Goal: Task Accomplishment & Management: Use online tool/utility

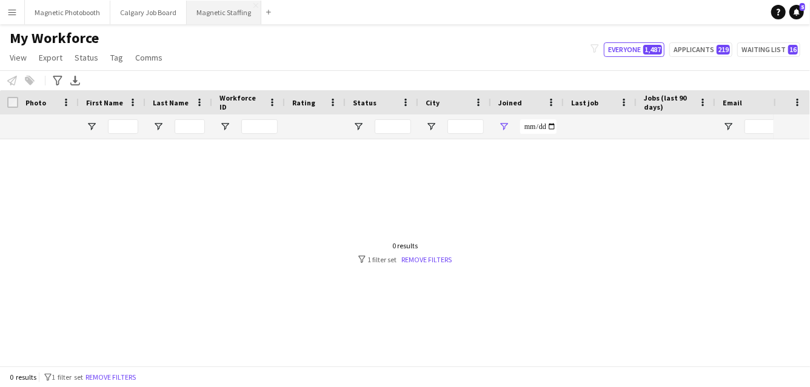
click at [222, 11] on button "Magnetic Staffing Close" at bounding box center [224, 13] width 75 height 24
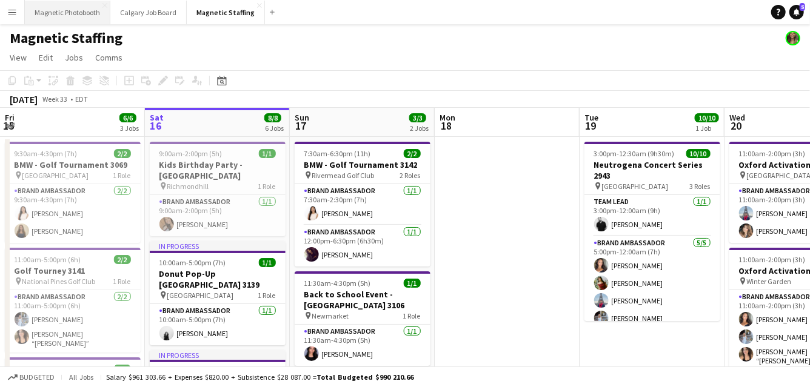
click at [80, 17] on button "Magnetic Photobooth Close" at bounding box center [67, 13] width 85 height 24
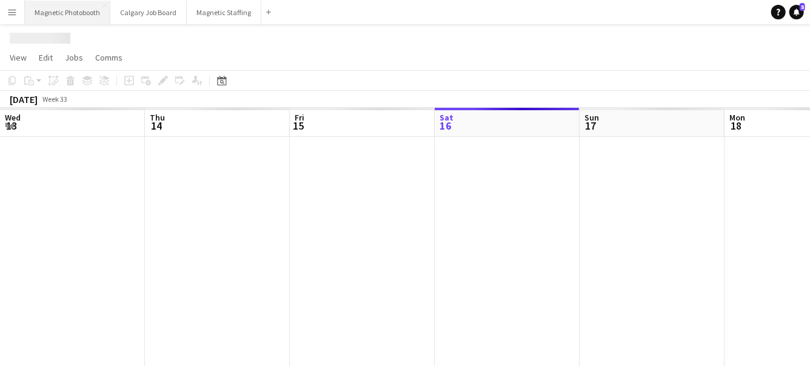
scroll to position [0, 290]
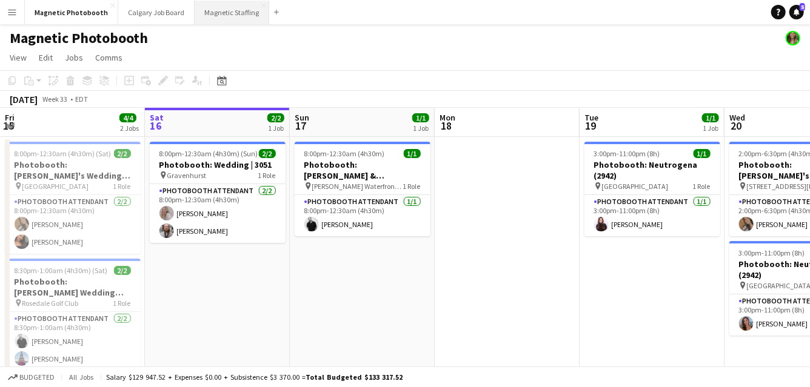
click at [221, 17] on button "Magnetic Staffing Close" at bounding box center [232, 13] width 75 height 24
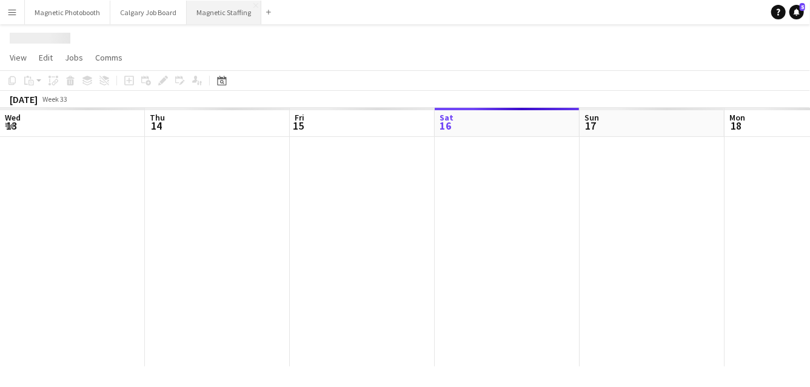
scroll to position [0, 290]
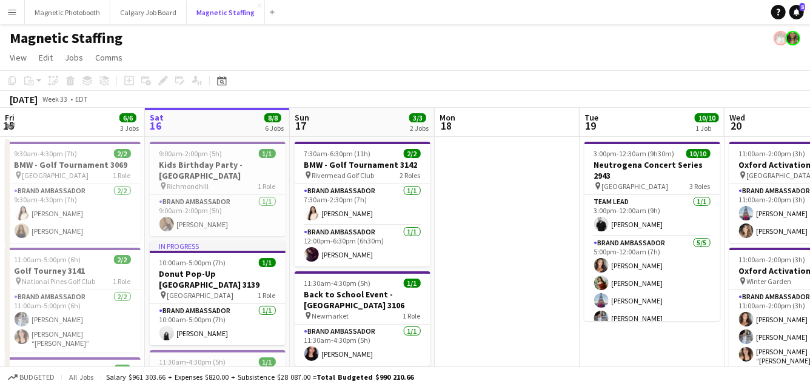
drag, startPoint x: 221, startPoint y: 17, endPoint x: 215, endPoint y: -87, distance: 104.4
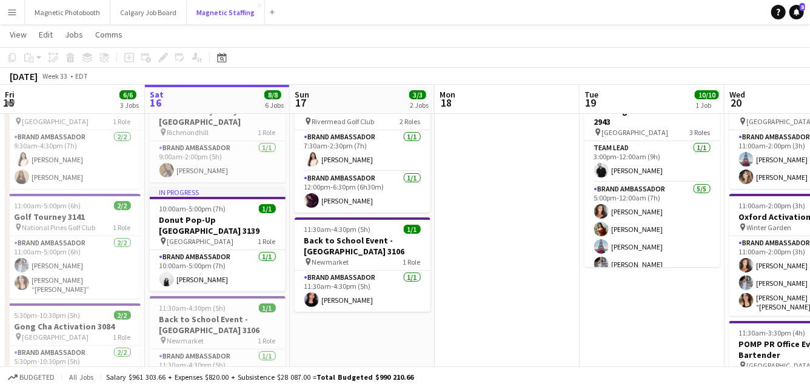
scroll to position [0, 0]
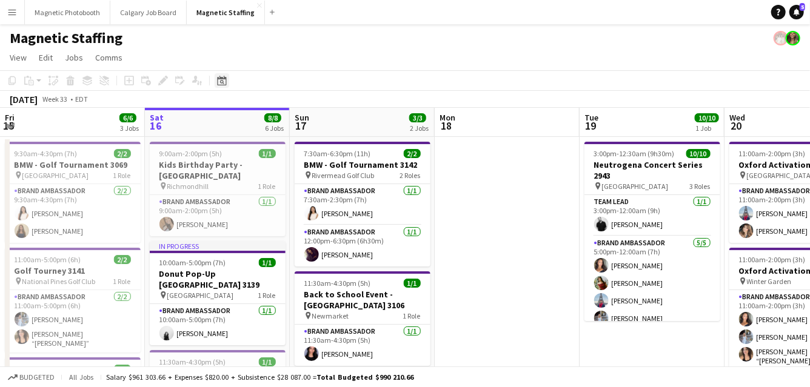
click at [222, 85] on div "Date picker" at bounding box center [222, 80] width 15 height 15
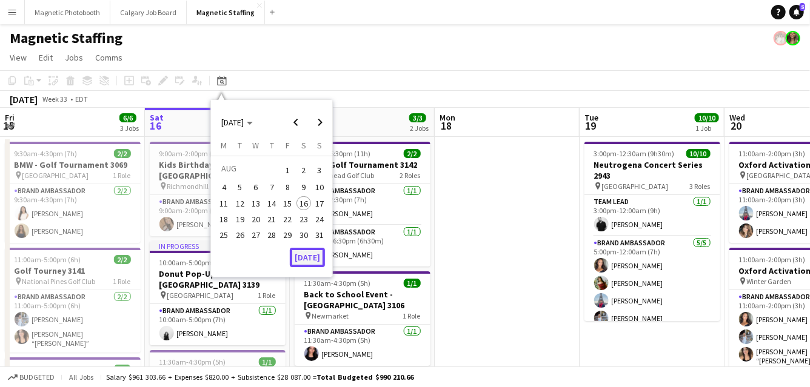
click at [308, 258] on button "[DATE]" at bounding box center [307, 257] width 35 height 19
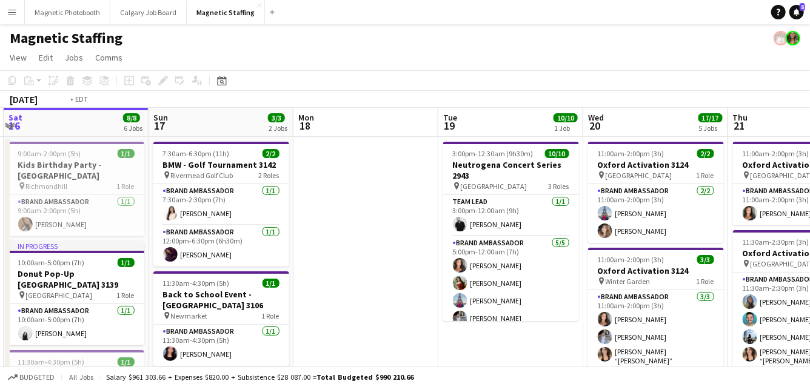
drag, startPoint x: 290, startPoint y: 201, endPoint x: 0, endPoint y: 228, distance: 291.6
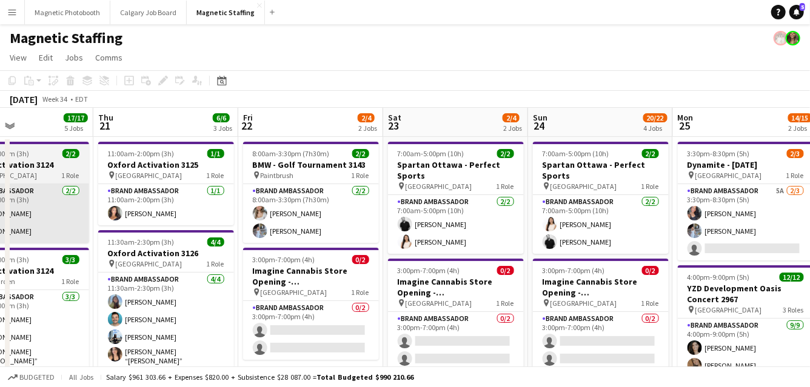
drag, startPoint x: 367, startPoint y: 192, endPoint x: 139, endPoint y: 237, distance: 232.8
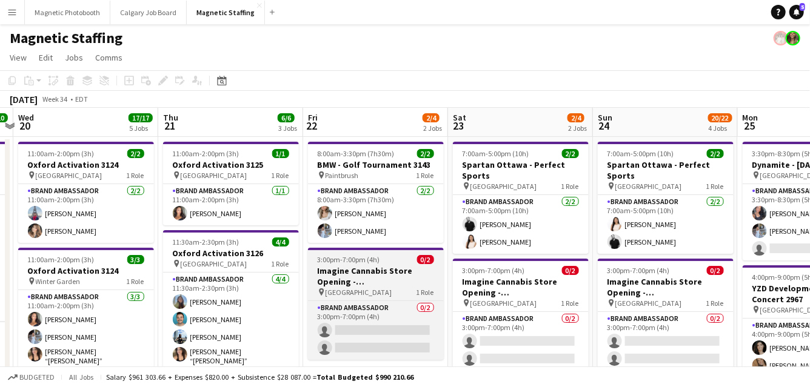
click at [317, 298] on app-job-card "3:00pm-7:00pm (4h) 0/2 Imagine Cannabis Store Opening - [GEOGRAPHIC_DATA] pin V…" at bounding box center [376, 304] width 136 height 112
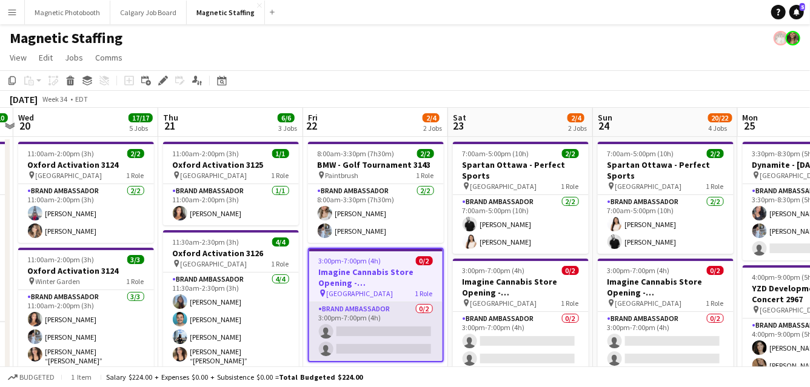
click at [382, 318] on app-card-role "Brand Ambassador 0/2 3:00pm-7:00pm (4h) single-neutral-actions single-neutral-a…" at bounding box center [375, 331] width 133 height 59
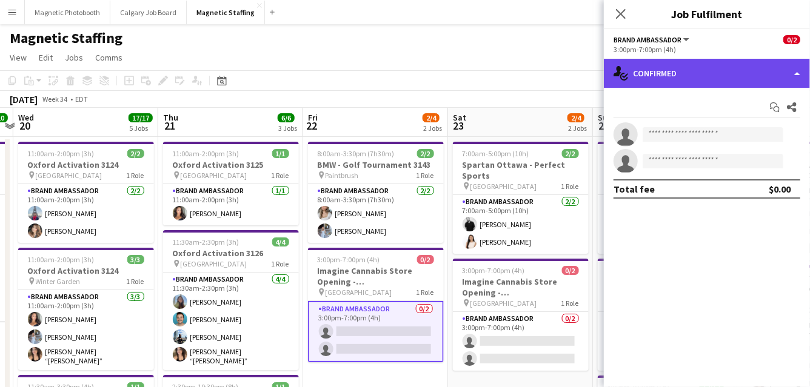
click at [720, 64] on div "single-neutral-actions-check-2 Confirmed" at bounding box center [707, 73] width 206 height 29
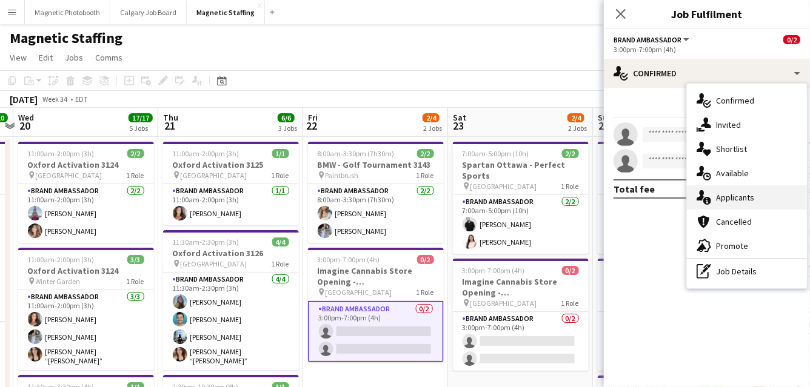
click at [718, 201] on div "single-neutral-actions-information Applicants" at bounding box center [747, 197] width 120 height 24
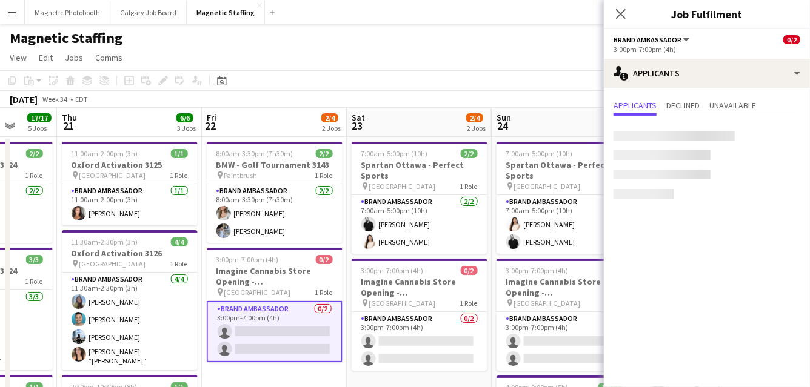
drag, startPoint x: 475, startPoint y: 236, endPoint x: 344, endPoint y: 236, distance: 130.9
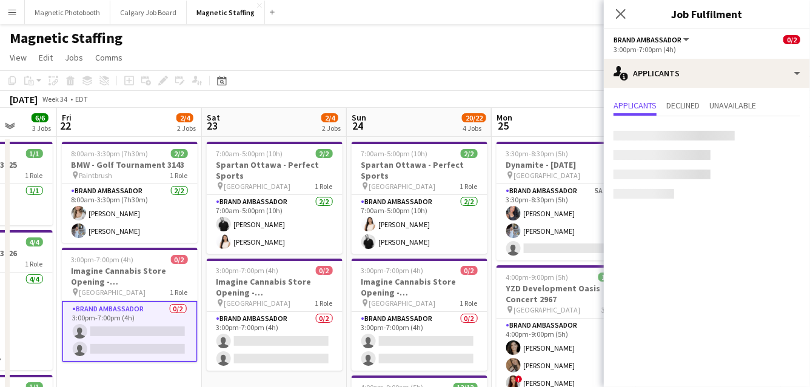
scroll to position [0, 406]
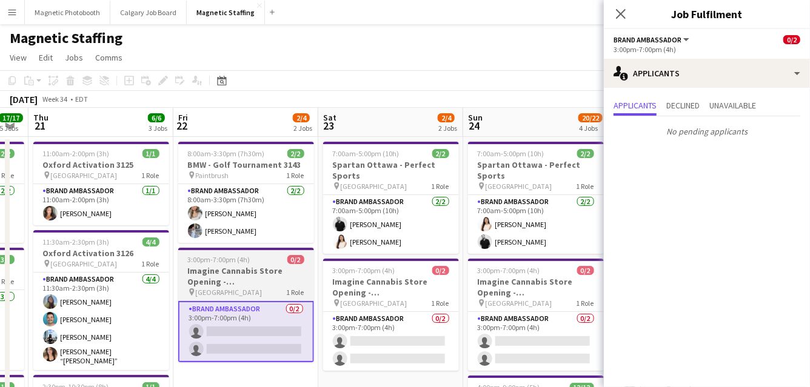
click at [225, 282] on h3 "Imagine Cannabis Store Opening - [GEOGRAPHIC_DATA]" at bounding box center [246, 276] width 136 height 22
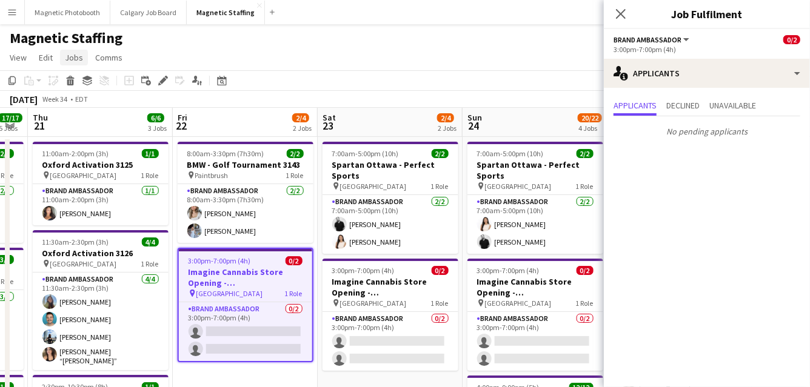
click at [76, 59] on span "Jobs" at bounding box center [74, 57] width 18 height 11
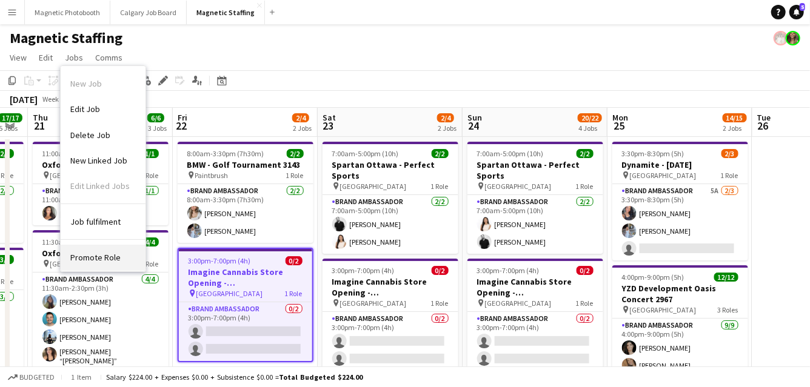
click at [93, 251] on link "Promote Role" at bounding box center [103, 257] width 85 height 25
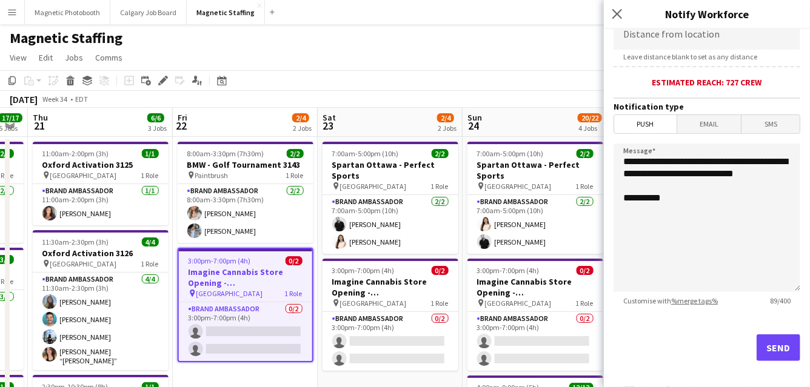
scroll to position [278, 0]
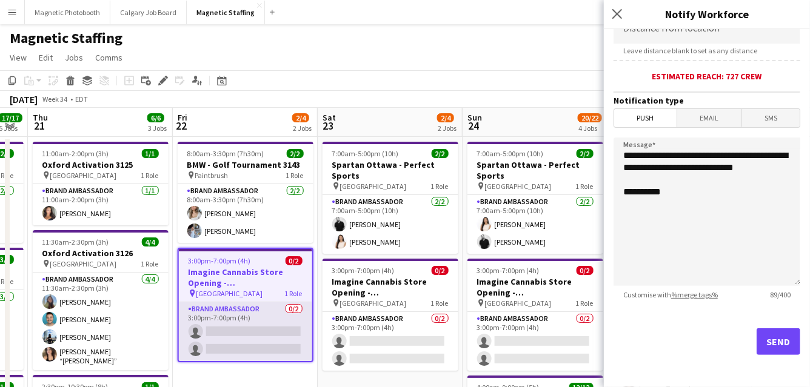
click at [267, 330] on app-card-role "Brand Ambassador 0/2 3:00pm-7:00pm (4h) single-neutral-actions single-neutral-a…" at bounding box center [245, 331] width 133 height 59
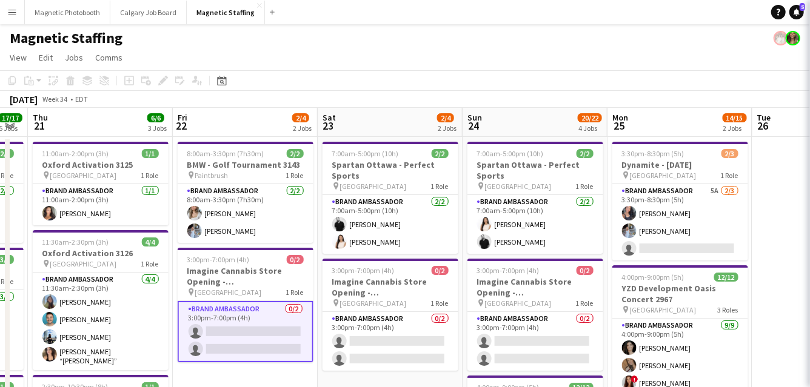
click at [267, 330] on app-card-role "Brand Ambassador 0/2 3:00pm-7:00pm (4h) single-neutral-actions single-neutral-a…" at bounding box center [246, 331] width 136 height 61
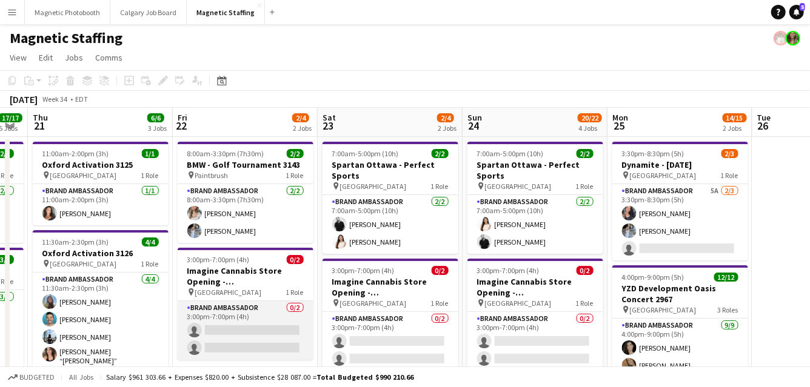
click at [267, 330] on app-card-role "Brand Ambassador 0/2 3:00pm-7:00pm (4h) single-neutral-actions single-neutral-a…" at bounding box center [246, 330] width 136 height 59
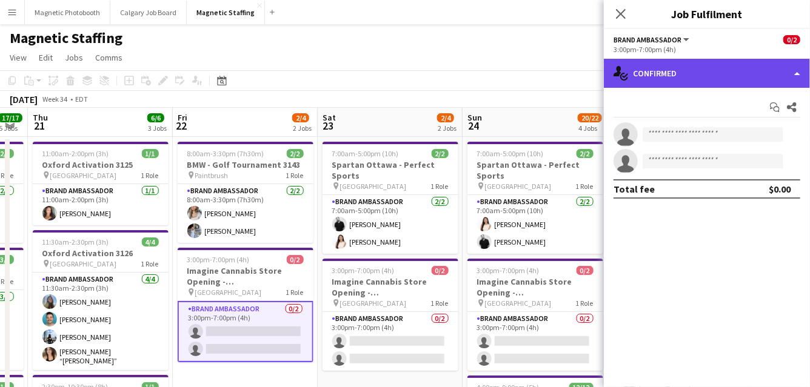
click at [799, 73] on div "single-neutral-actions-check-2 Confirmed" at bounding box center [707, 73] width 206 height 29
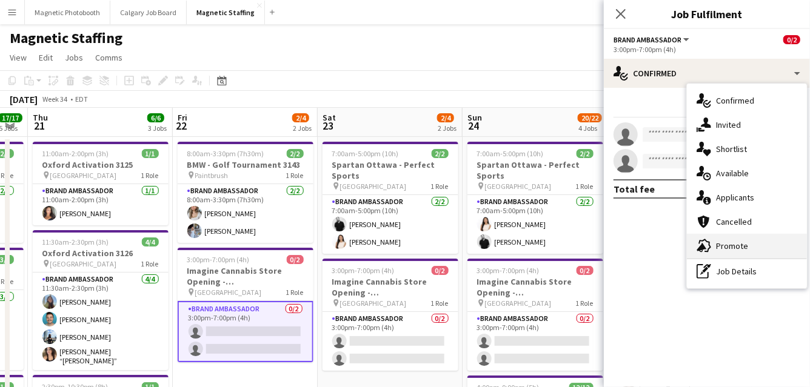
click at [733, 250] on div "advertising-megaphone Promote" at bounding box center [747, 246] width 120 height 24
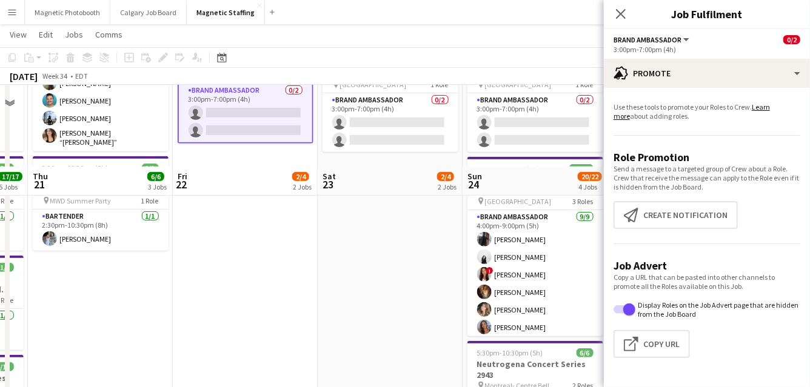
scroll to position [378, 0]
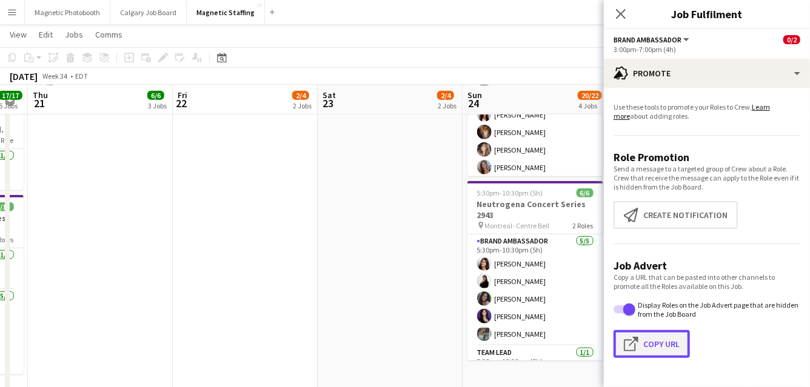
click at [665, 336] on button "Click to copy URL Copy Url" at bounding box center [651, 344] width 76 height 28
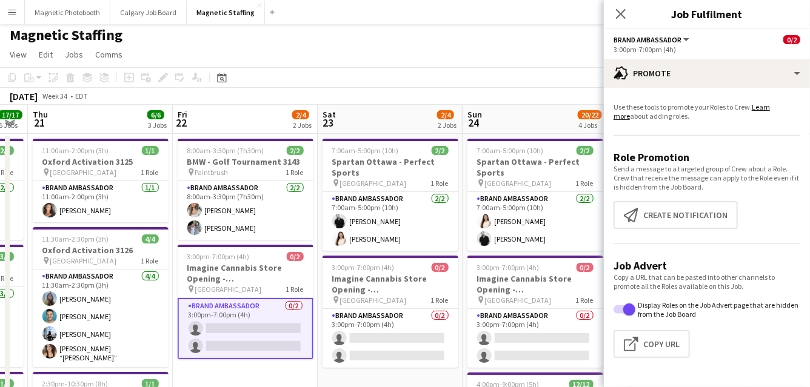
scroll to position [0, 0]
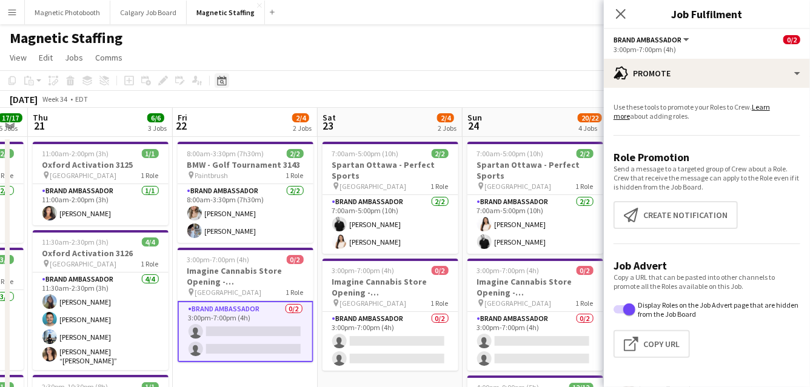
click at [226, 79] on icon "Date picker" at bounding box center [222, 81] width 10 height 10
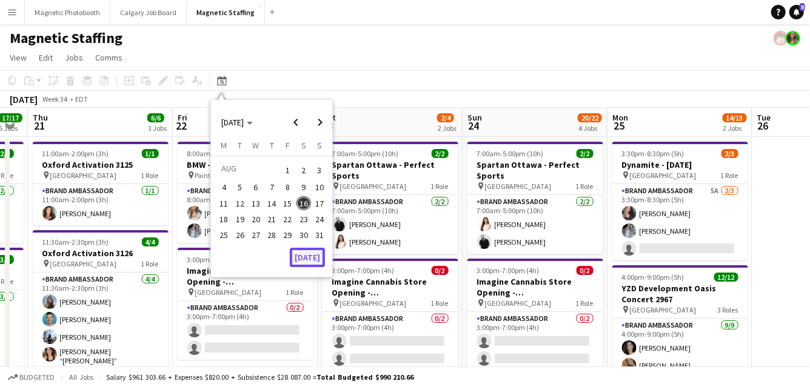
click at [306, 259] on button "[DATE]" at bounding box center [307, 257] width 35 height 19
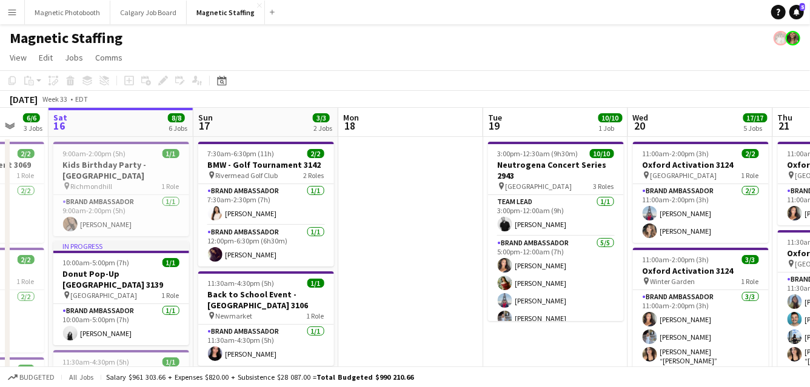
drag, startPoint x: 373, startPoint y: 225, endPoint x: 257, endPoint y: 236, distance: 116.2
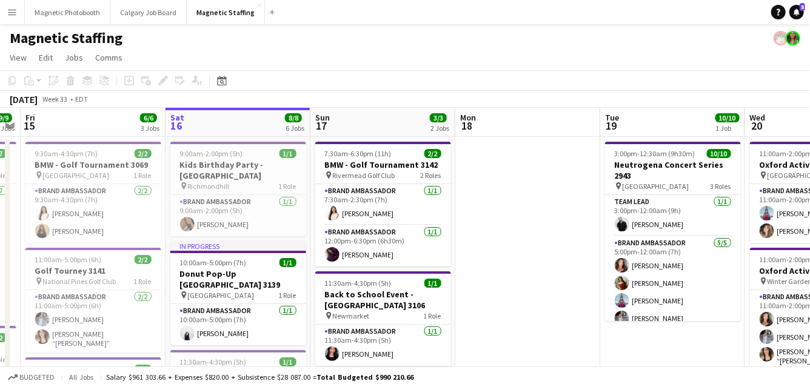
scroll to position [0, 415]
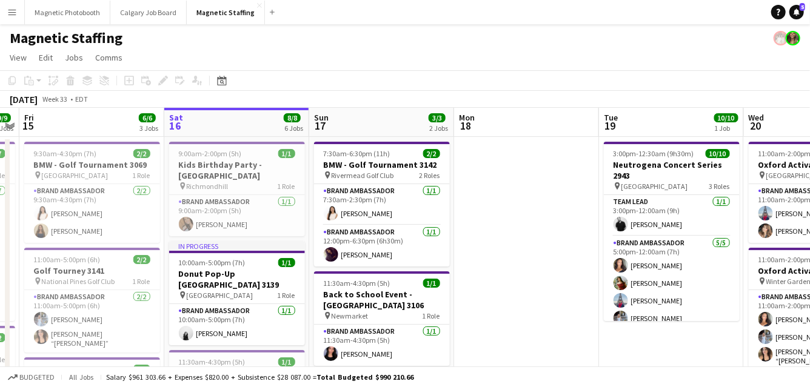
drag, startPoint x: 245, startPoint y: 268, endPoint x: 361, endPoint y: 267, distance: 116.4
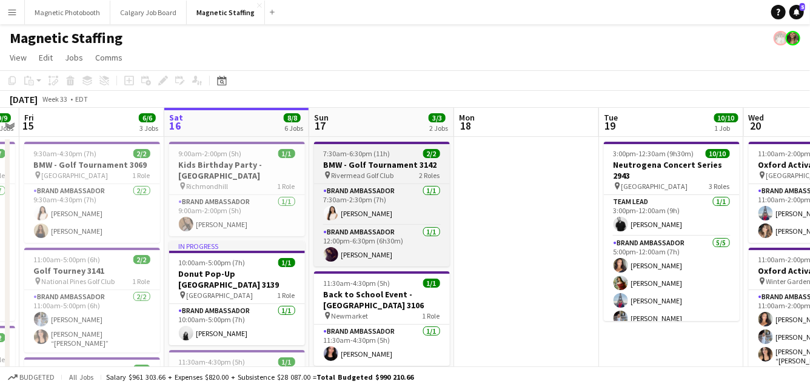
click at [370, 156] on span "7:30am-6:30pm (11h)" at bounding box center [357, 153] width 67 height 9
